Goal: Task Accomplishment & Management: Manage account settings

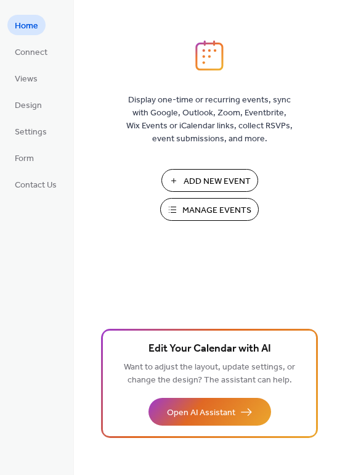
click at [204, 207] on span "Manage Events" at bounding box center [216, 210] width 69 height 13
click at [198, 206] on span "Manage Events" at bounding box center [216, 210] width 69 height 13
click at [209, 178] on span "Add New Event" at bounding box center [217, 181] width 67 height 13
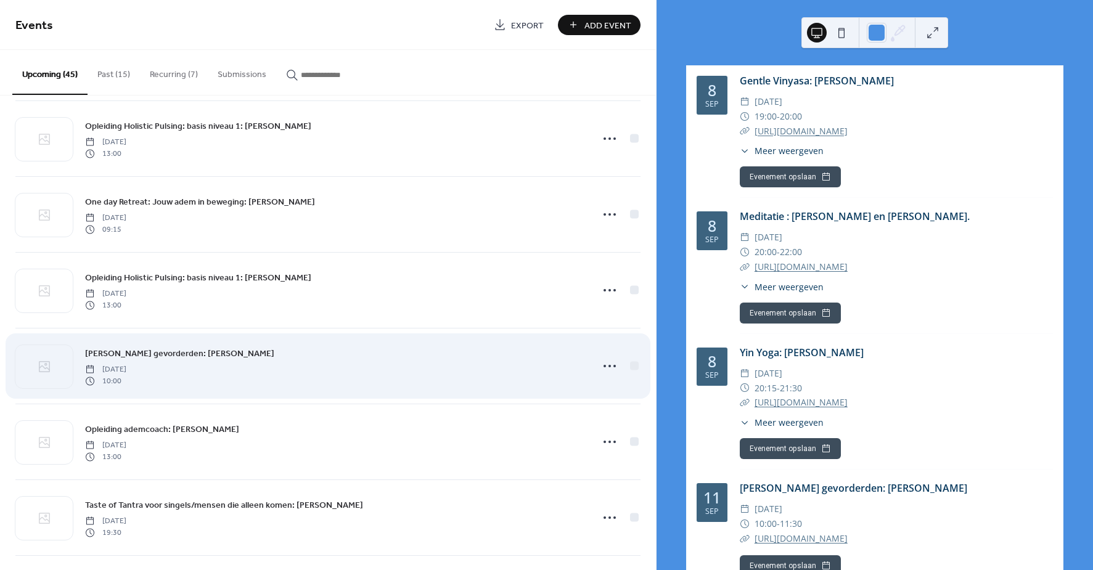
scroll to position [97, 0]
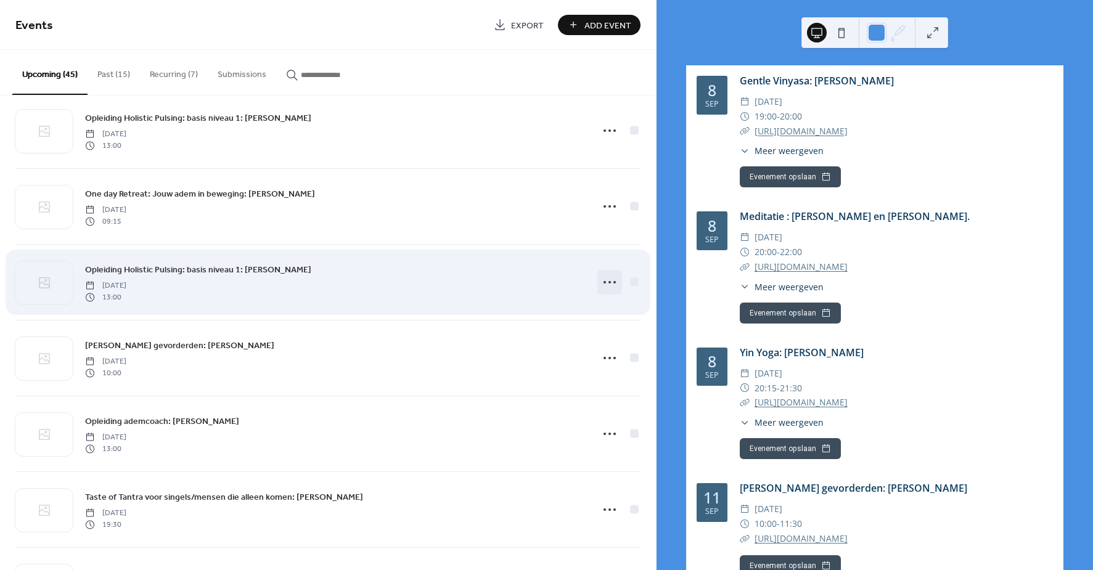
click at [608, 282] on icon at bounding box center [610, 282] width 20 height 20
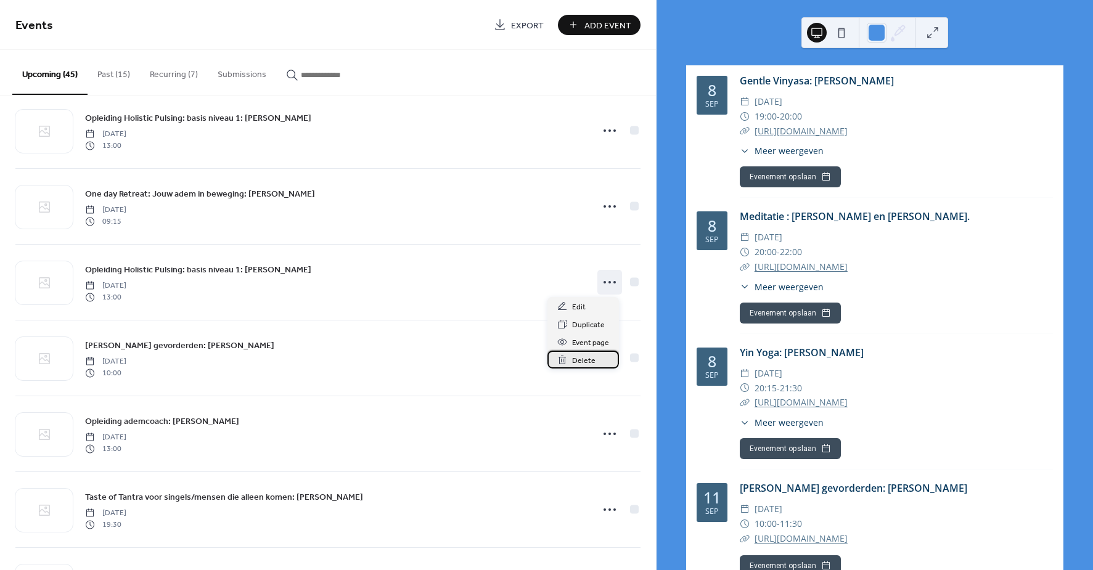
click at [586, 357] on span "Delete" at bounding box center [583, 360] width 23 height 13
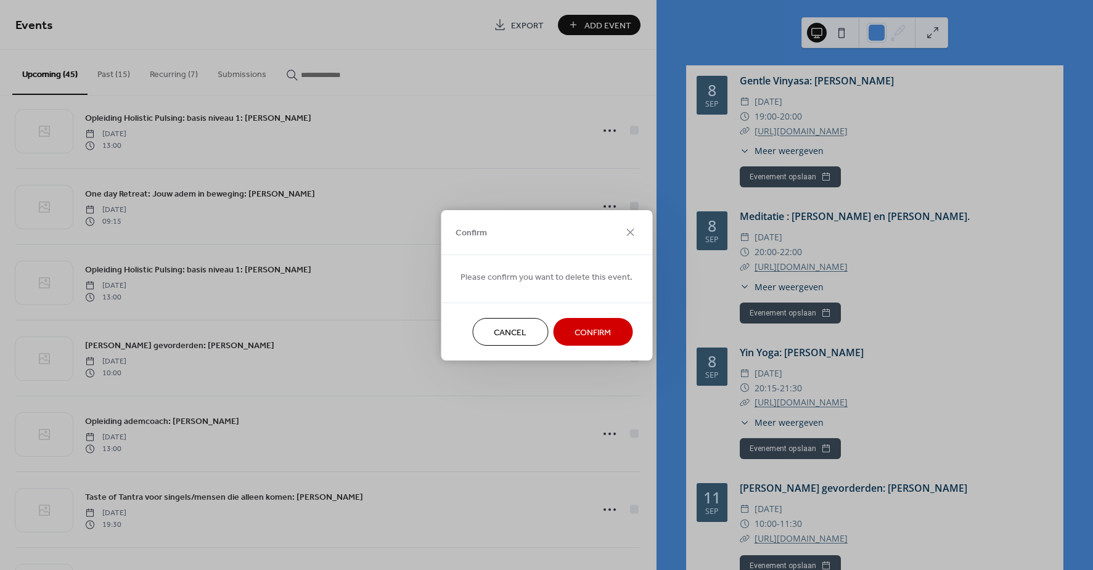
click at [597, 328] on span "Confirm" at bounding box center [592, 332] width 36 height 13
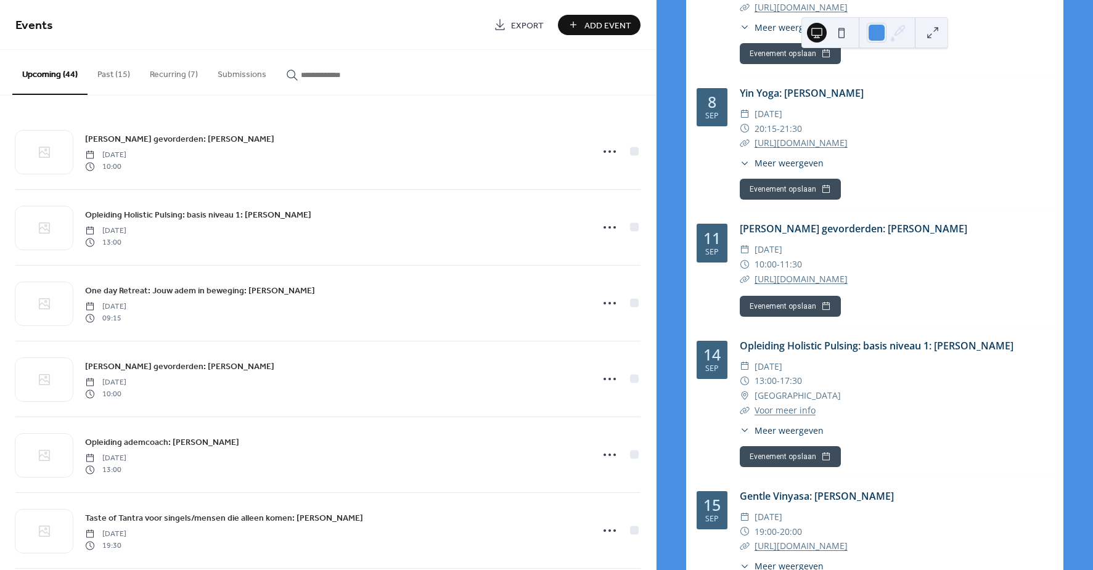
scroll to position [260, 0]
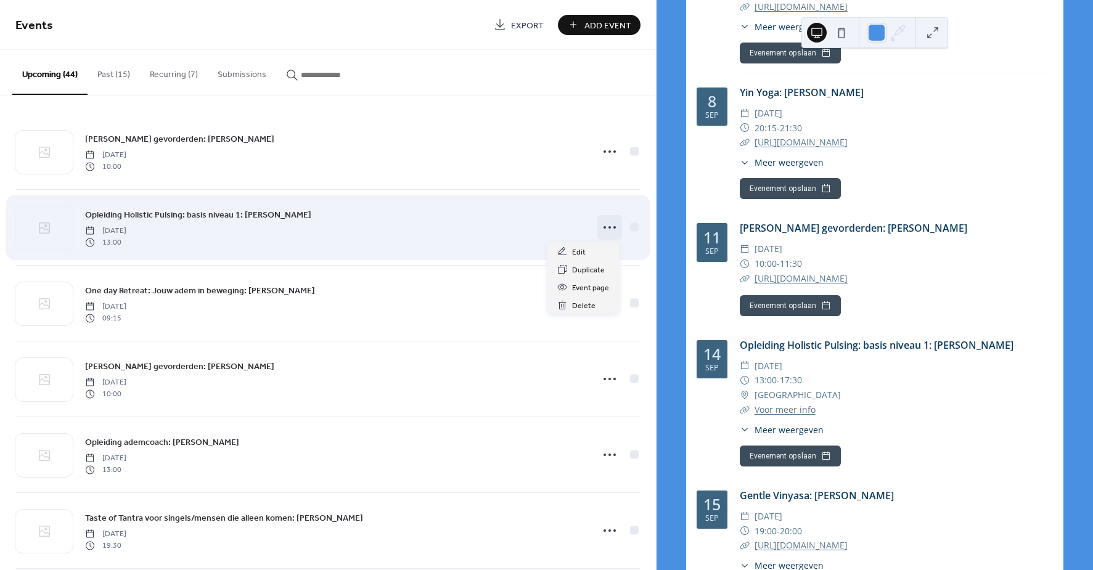
click at [608, 226] on icon at bounding box center [610, 228] width 20 height 20
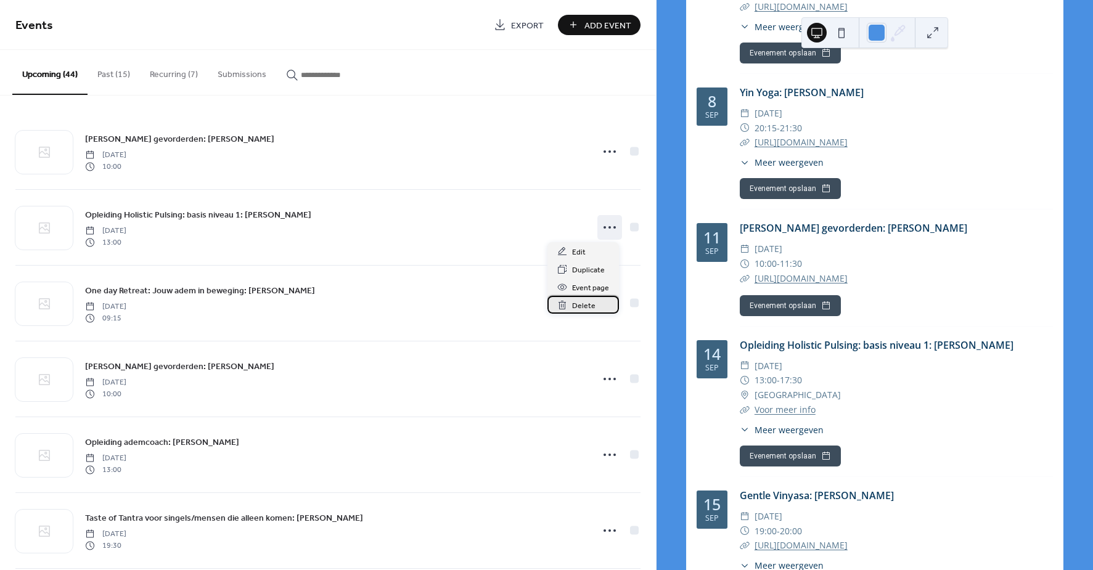
click at [585, 306] on span "Delete" at bounding box center [583, 306] width 23 height 13
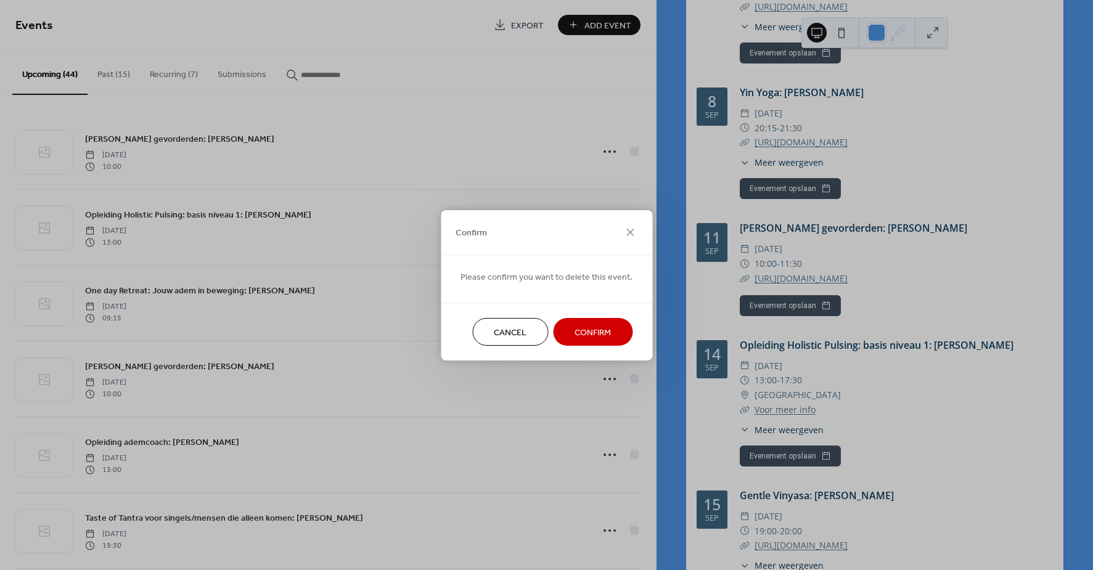
click at [595, 330] on span "Confirm" at bounding box center [592, 332] width 36 height 13
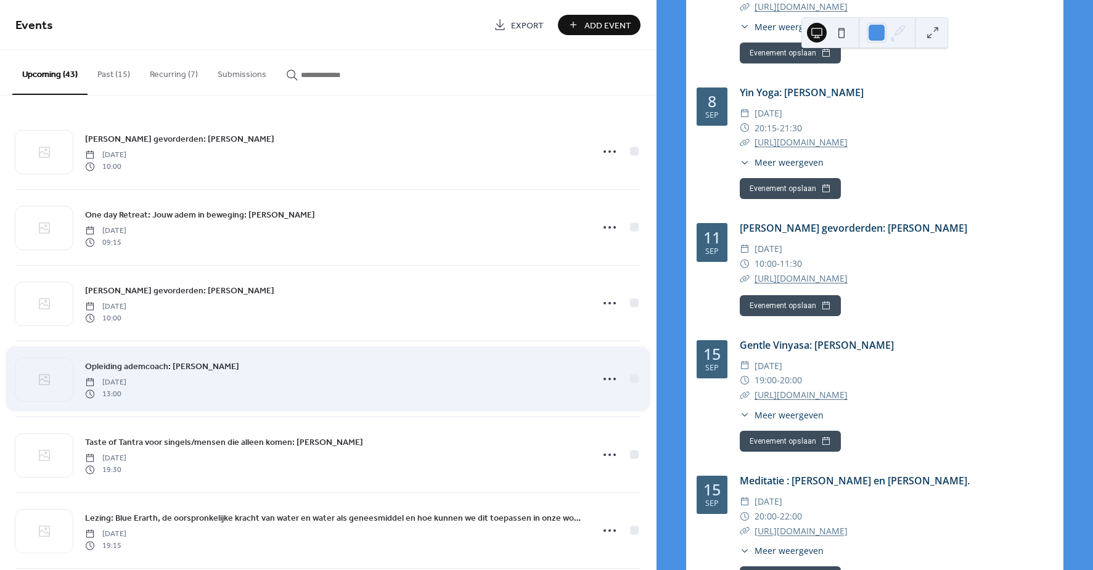
scroll to position [6, 0]
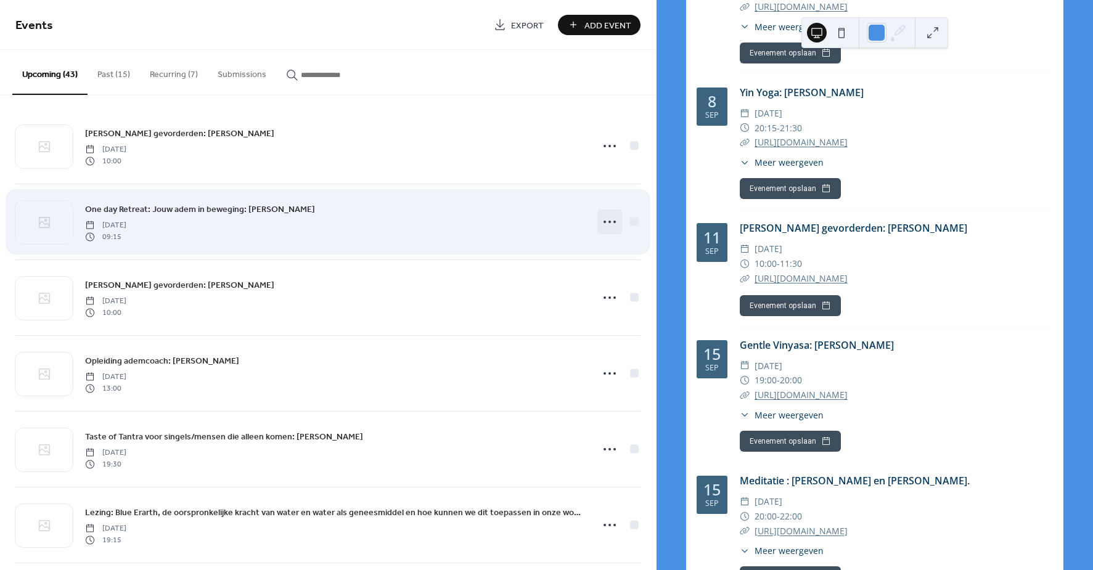
click at [604, 220] on icon at bounding box center [610, 222] width 20 height 20
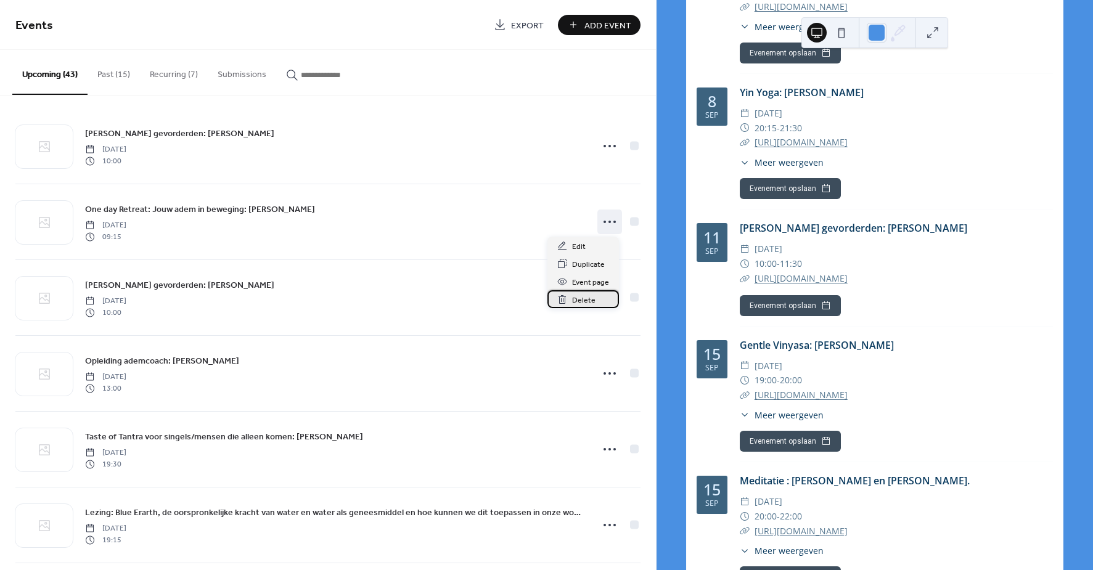
click at [576, 298] on span "Delete" at bounding box center [583, 300] width 23 height 13
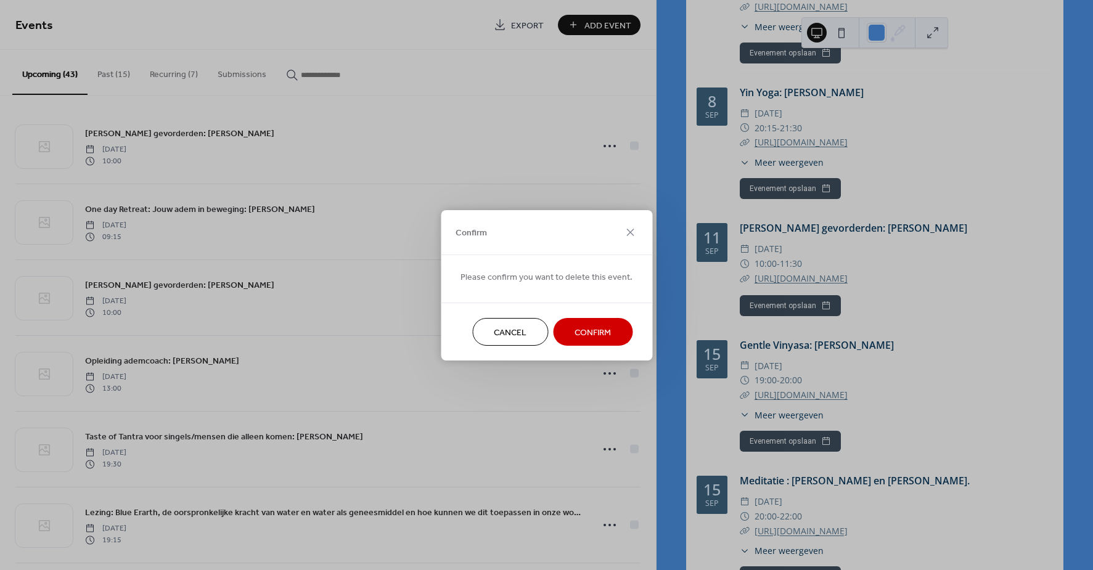
click at [589, 329] on span "Confirm" at bounding box center [592, 332] width 36 height 13
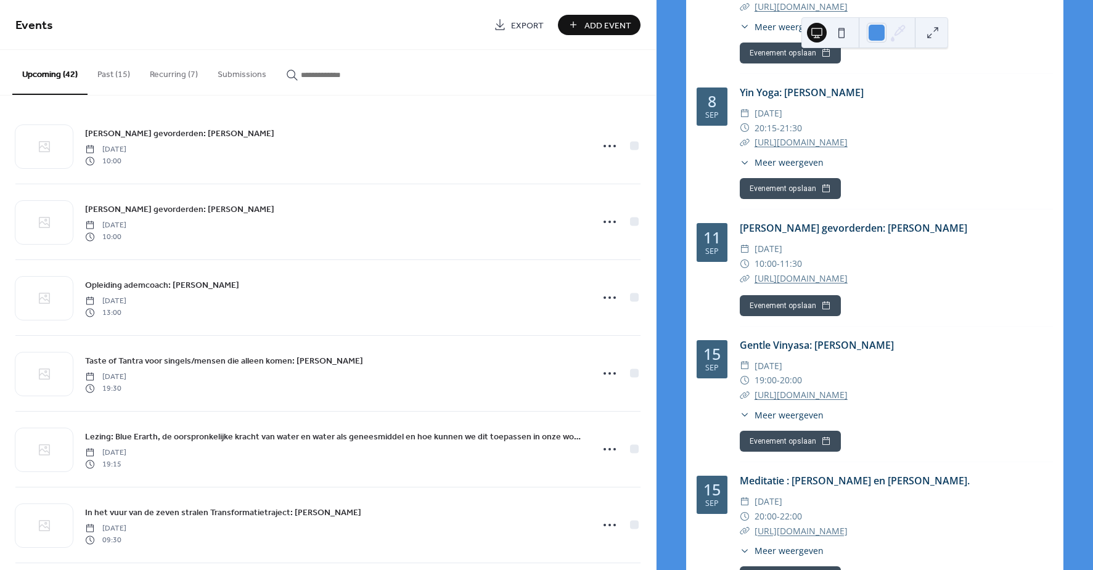
click at [167, 72] on button "Recurring (7)" at bounding box center [174, 72] width 68 height 44
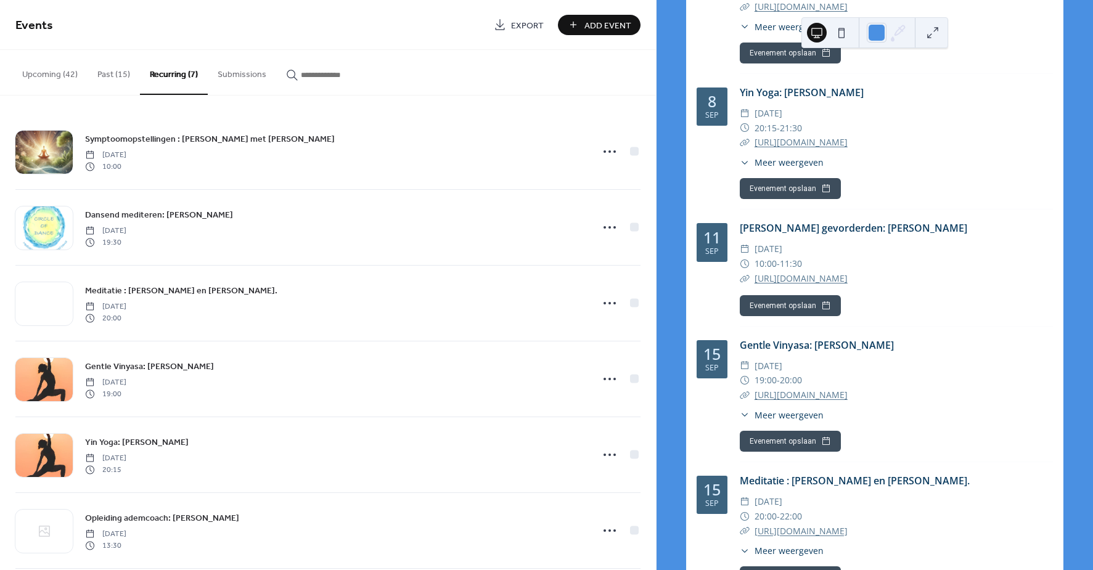
click at [112, 70] on button "Past (15)" at bounding box center [114, 72] width 52 height 44
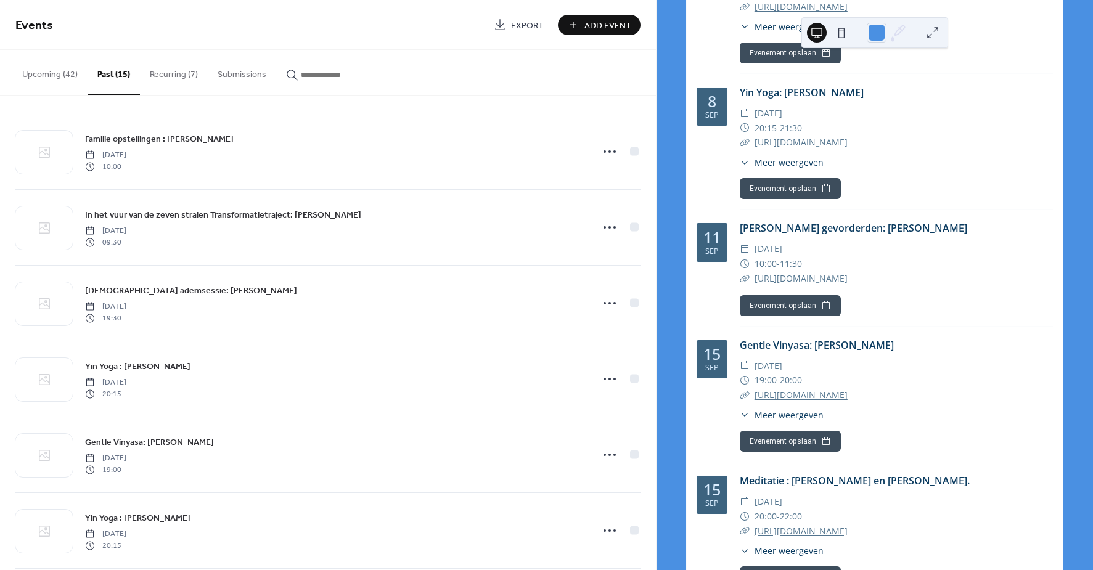
click at [248, 73] on button "Submissions" at bounding box center [242, 72] width 68 height 44
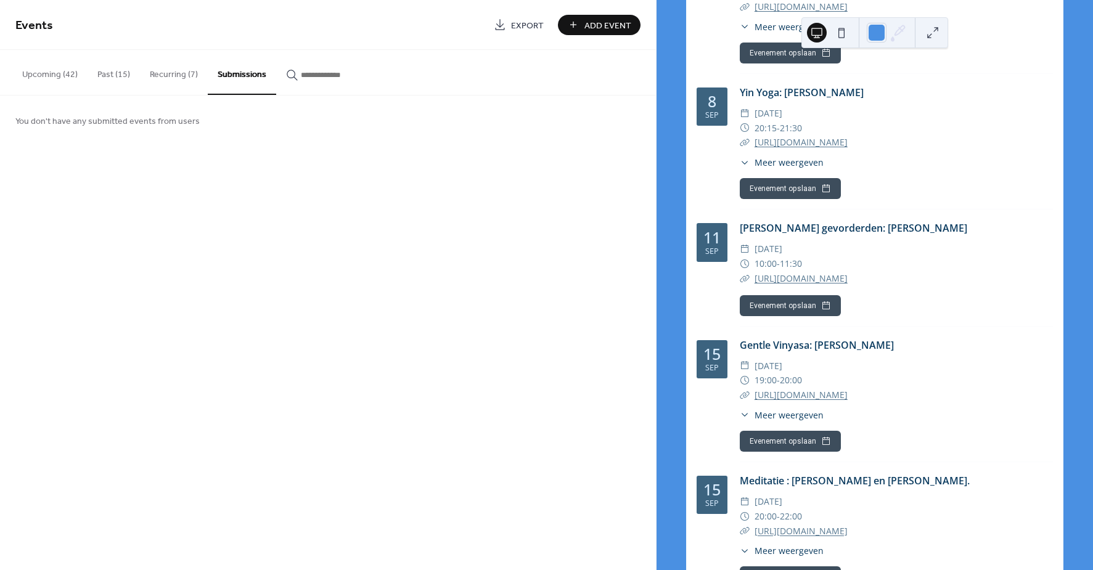
click at [47, 71] on button "Upcoming (42)" at bounding box center [49, 72] width 75 height 44
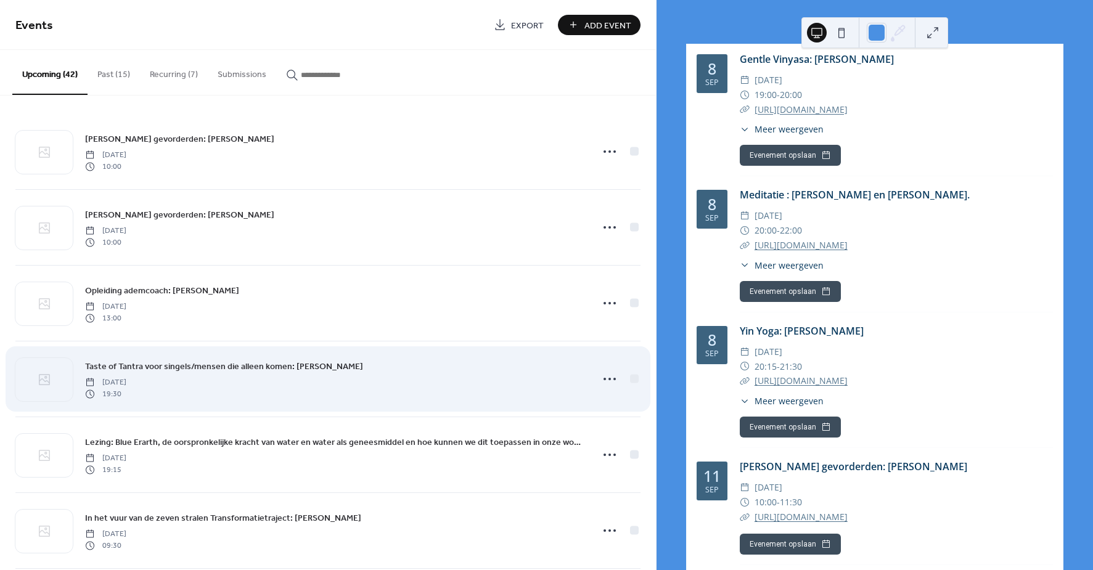
scroll to position [18, 0]
